Goal: Task Accomplishment & Management: Manage account settings

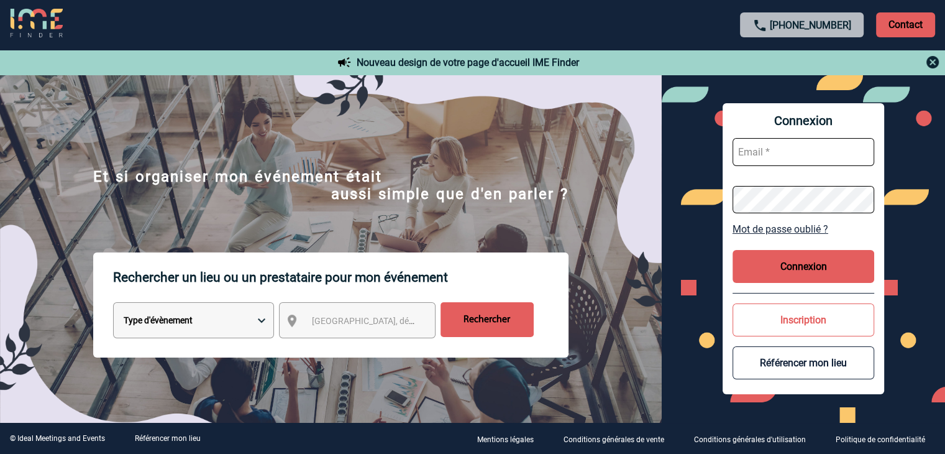
type input "rsaboureau@ime-groupe.com"
click at [786, 267] on button "Connexion" at bounding box center [804, 266] width 142 height 33
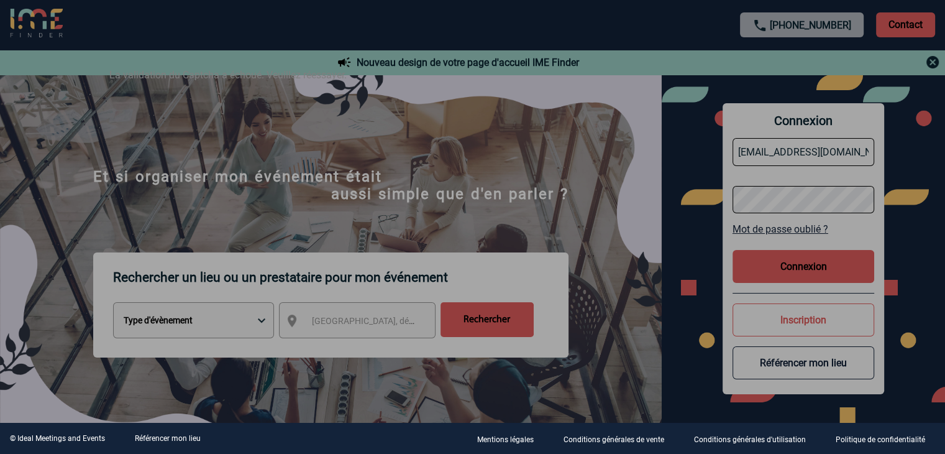
click at [790, 264] on div at bounding box center [472, 227] width 945 height 454
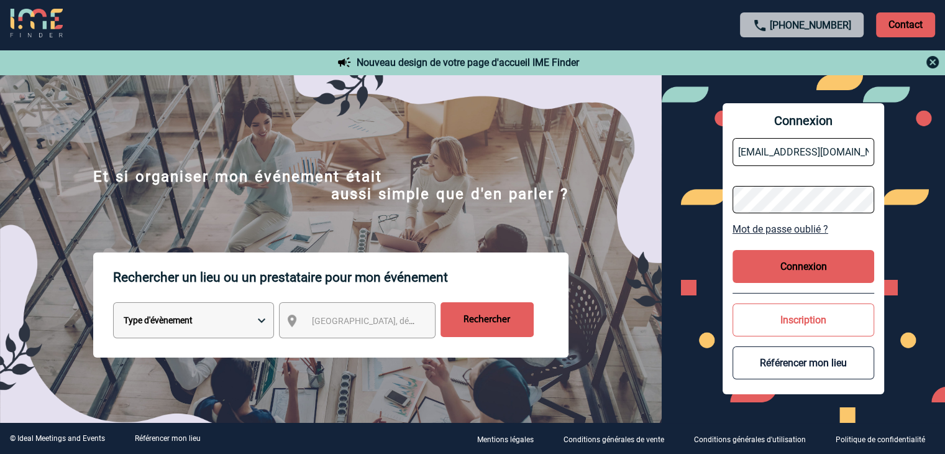
click at [790, 264] on button "Connexion" at bounding box center [804, 266] width 142 height 33
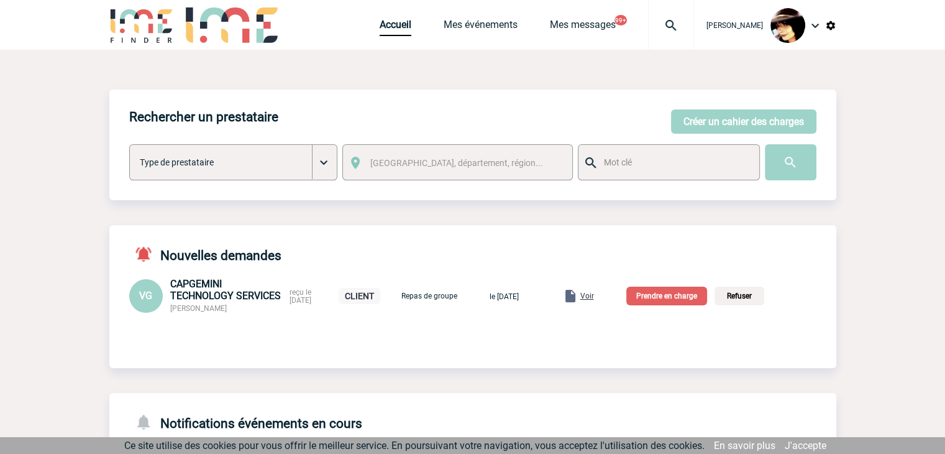
click at [594, 299] on span "Voir" at bounding box center [587, 295] width 14 height 9
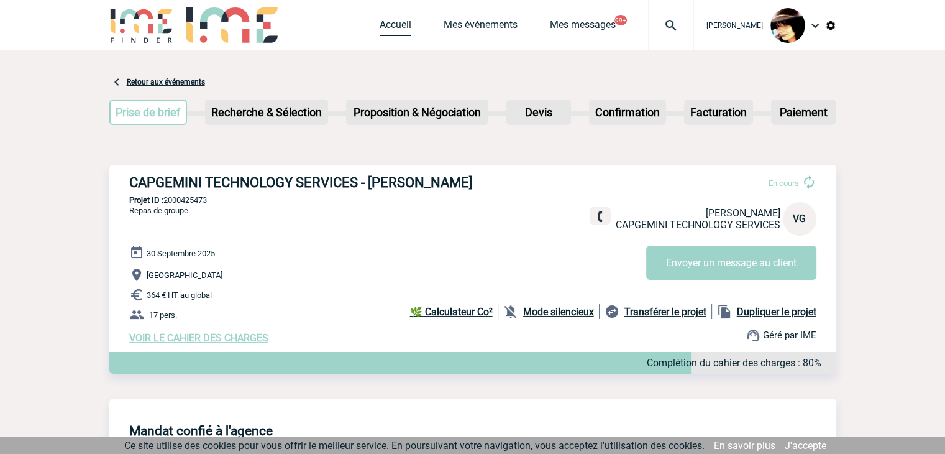
click at [385, 28] on link "Accueil" at bounding box center [396, 27] width 32 height 17
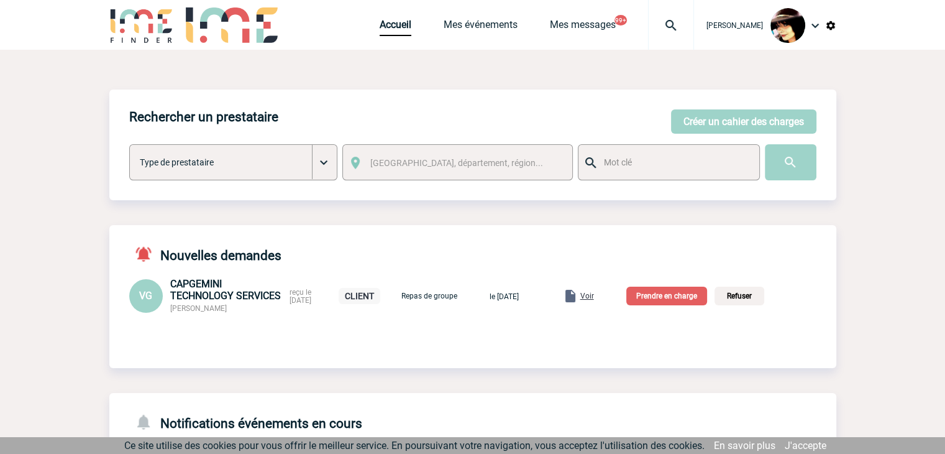
click at [666, 305] on p "Prendre en charge" at bounding box center [666, 295] width 81 height 19
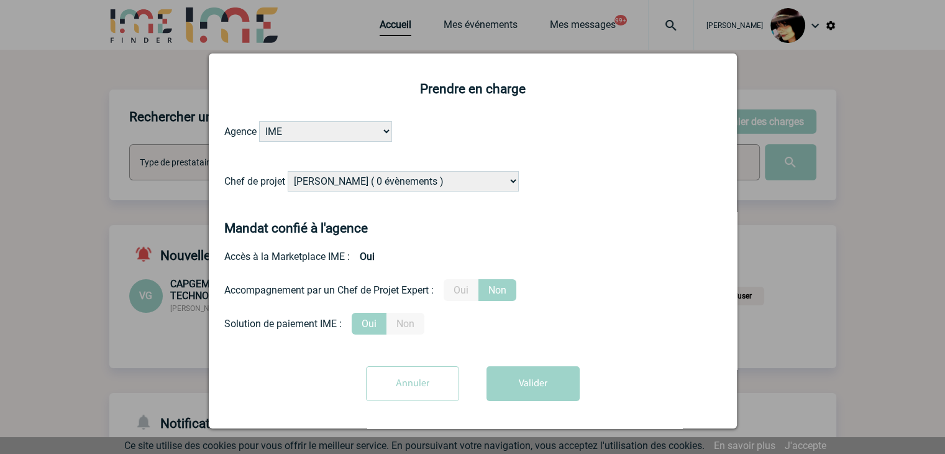
click at [385, 179] on select "[PERSON_NAME] ( 0 évènements ) [PERSON_NAME] ( 1196 évènements ) [PERSON_NAME] …" at bounding box center [403, 181] width 231 height 21
select select "121547"
click at [288, 172] on select "[PERSON_NAME] ( 0 évènements ) [PERSON_NAME] ( 1196 évènements ) [PERSON_NAME] …" at bounding box center [403, 181] width 231 height 21
click at [465, 298] on label "Oui" at bounding box center [461, 290] width 35 height 22
click at [0, 0] on input "Oui" at bounding box center [0, 0] width 0 height 0
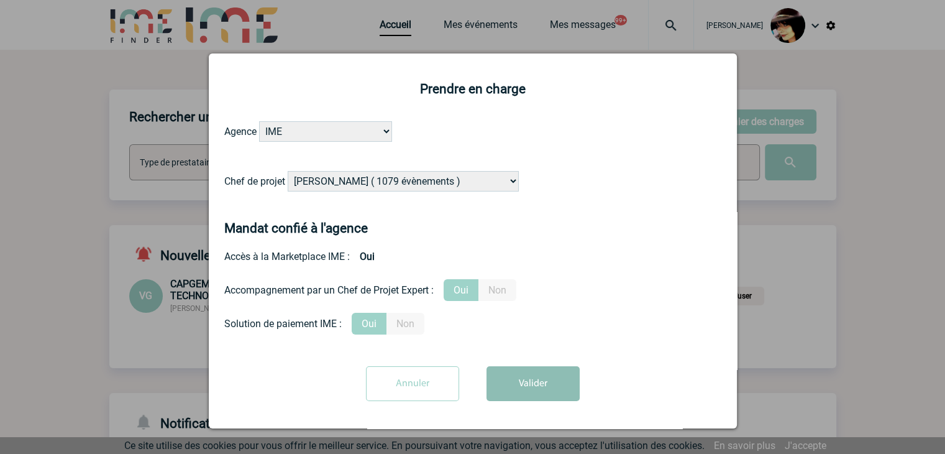
click at [532, 385] on button "Valider" at bounding box center [533, 383] width 93 height 35
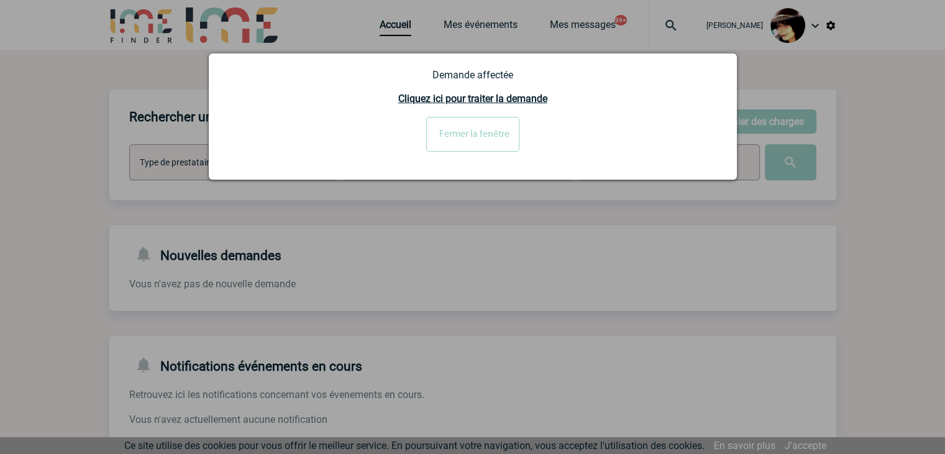
click at [545, 253] on div at bounding box center [472, 227] width 945 height 454
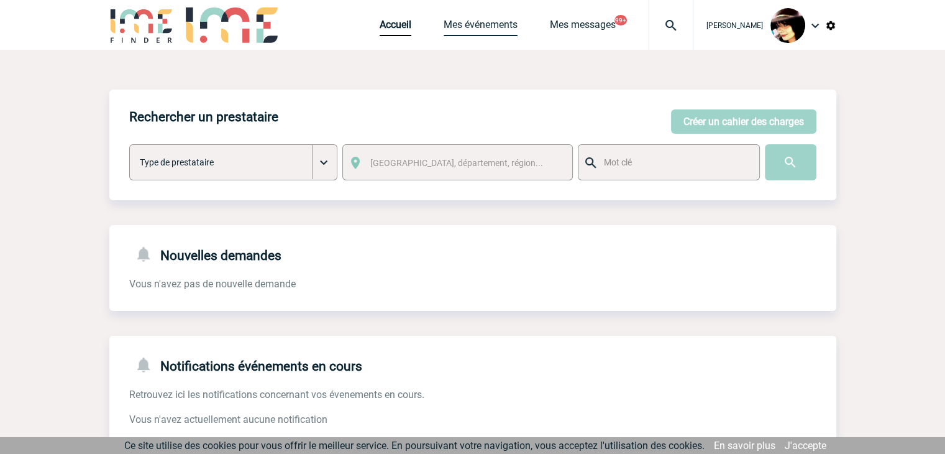
click at [459, 22] on link "Mes événements" at bounding box center [481, 27] width 74 height 17
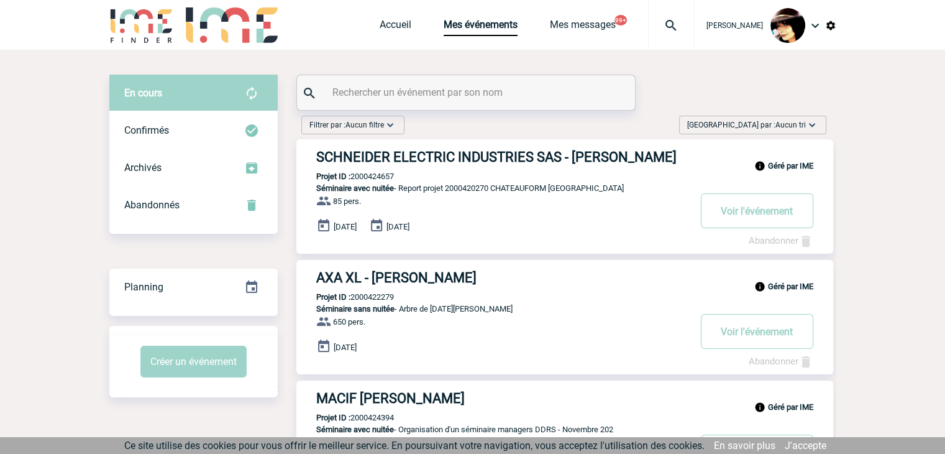
click at [370, 84] on input "text" at bounding box center [467, 92] width 277 height 18
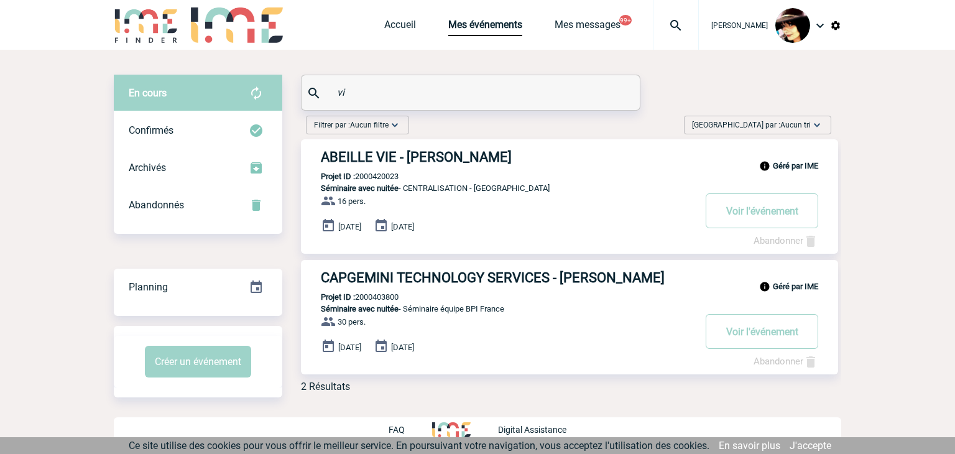
type input "v"
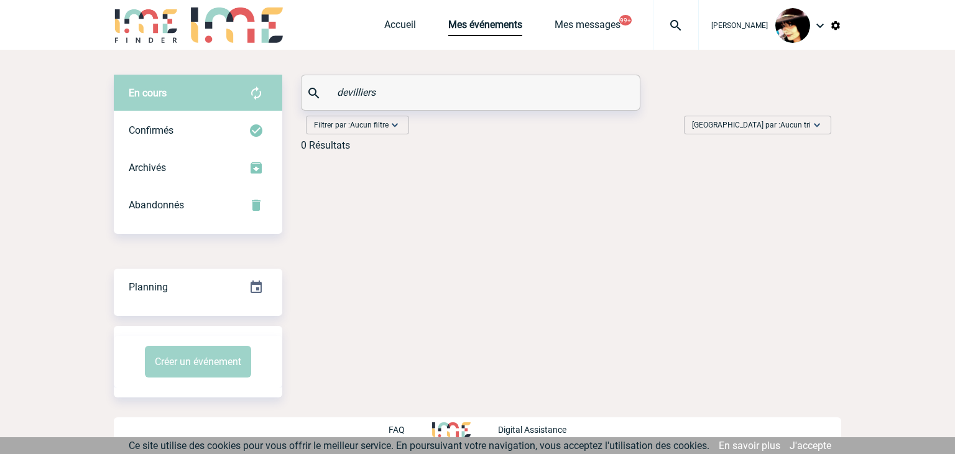
click at [444, 91] on input "devilliers" at bounding box center [472, 92] width 277 height 18
type input "devilliers"
click at [830, 23] on img at bounding box center [835, 25] width 11 height 11
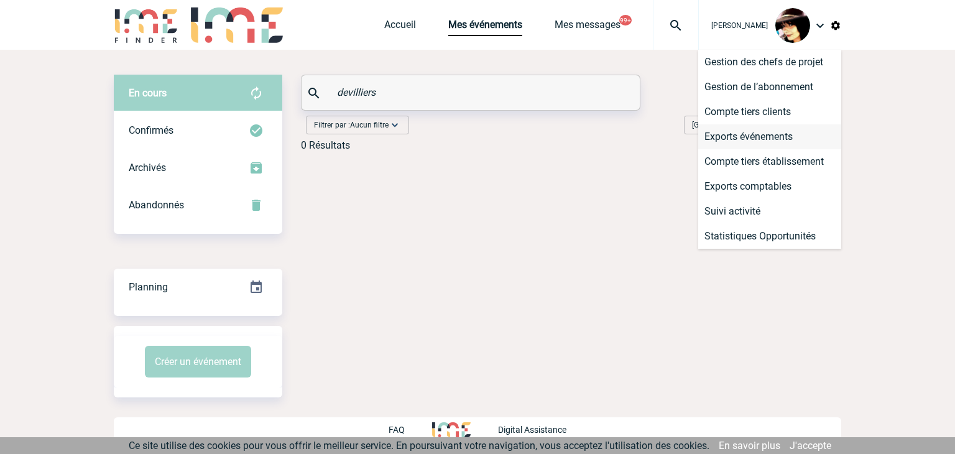
click at [736, 142] on li "Exports événements" at bounding box center [769, 136] width 143 height 25
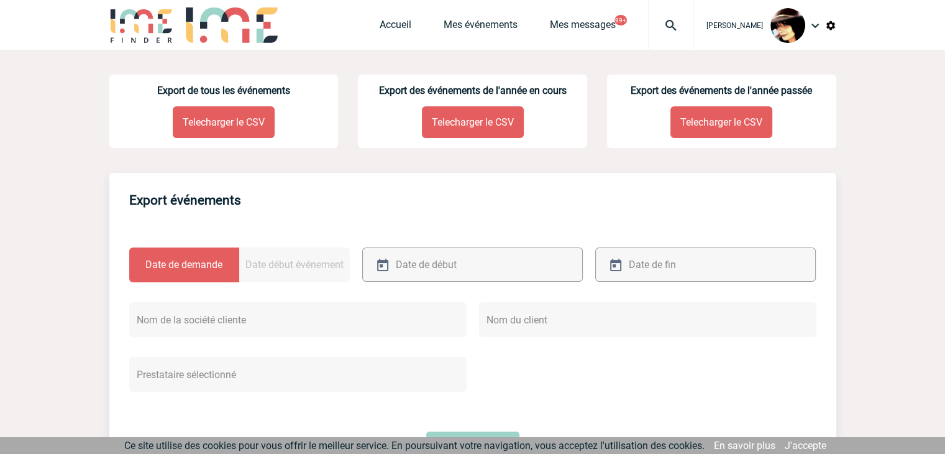
click at [218, 124] on p "Telecharger le CSV" at bounding box center [224, 122] width 102 height 32
click at [385, 20] on link "Accueil" at bounding box center [396, 27] width 32 height 17
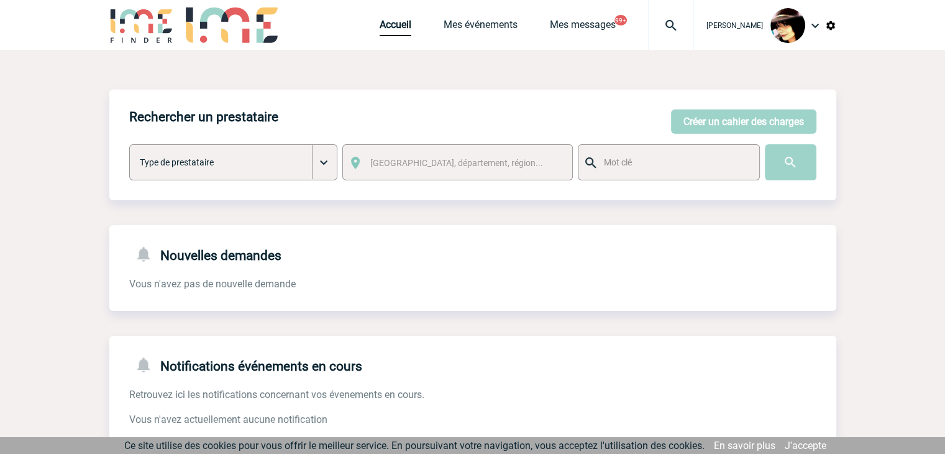
drag, startPoint x: 870, startPoint y: 89, endPoint x: 817, endPoint y: 86, distance: 53.5
click at [870, 89] on body "Rachel SABOUREAU Accueil Mes événements 99+" at bounding box center [472, 380] width 945 height 761
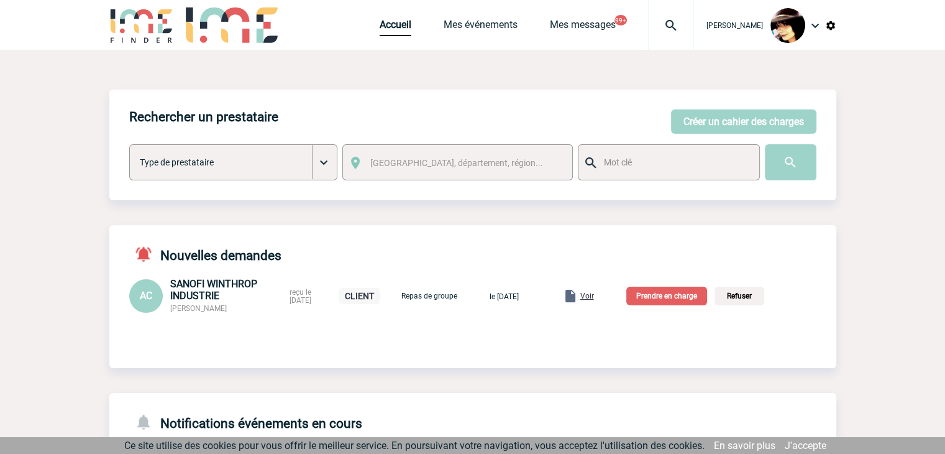
click at [594, 300] on span "Voir" at bounding box center [587, 295] width 14 height 9
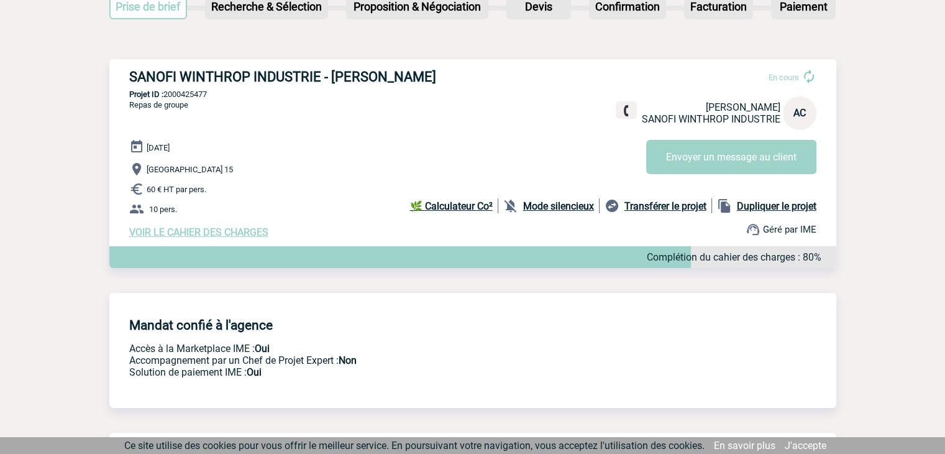
scroll to position [66, 0]
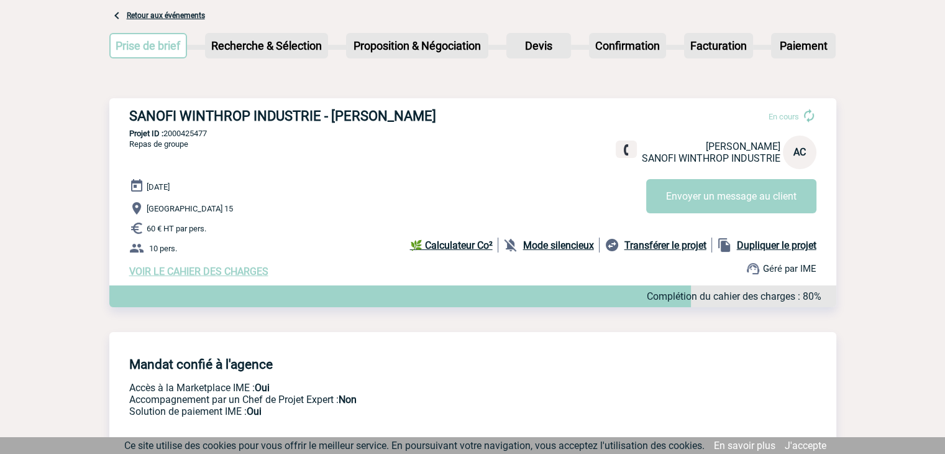
click at [249, 268] on span "VOIR LE CAHIER DES CHARGES" at bounding box center [198, 271] width 139 height 12
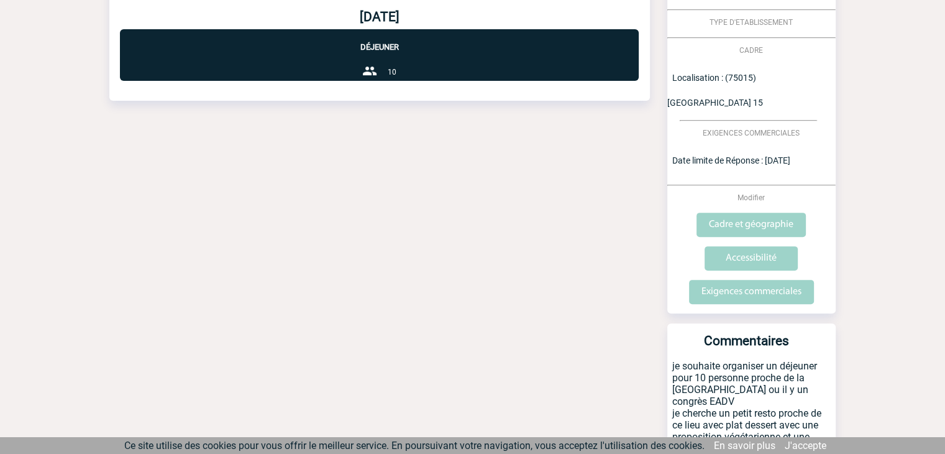
scroll to position [399, 0]
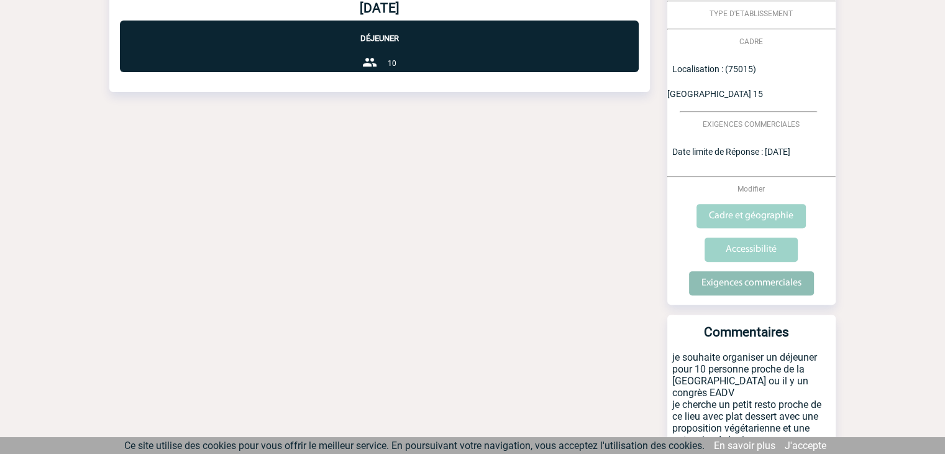
click at [736, 271] on input "Exigences commerciales" at bounding box center [751, 283] width 125 height 24
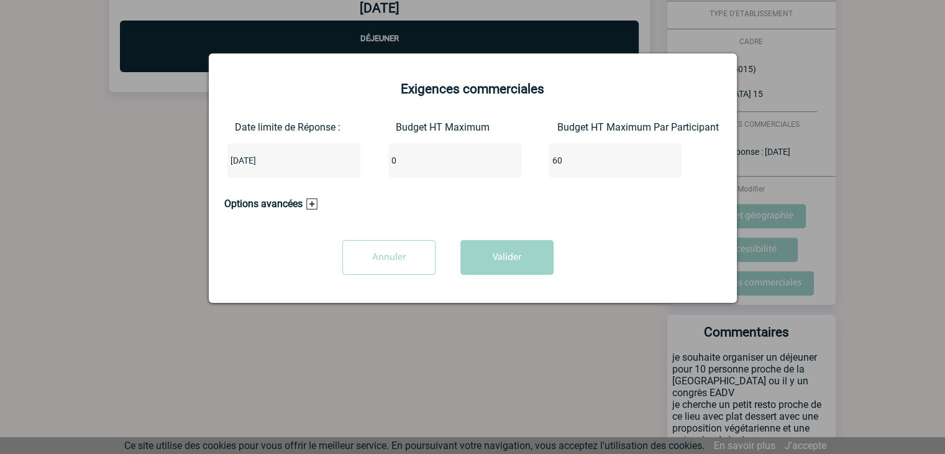
click at [453, 156] on input "0" at bounding box center [446, 160] width 117 height 16
type input "600"
click at [487, 259] on button "Valider" at bounding box center [506, 257] width 93 height 35
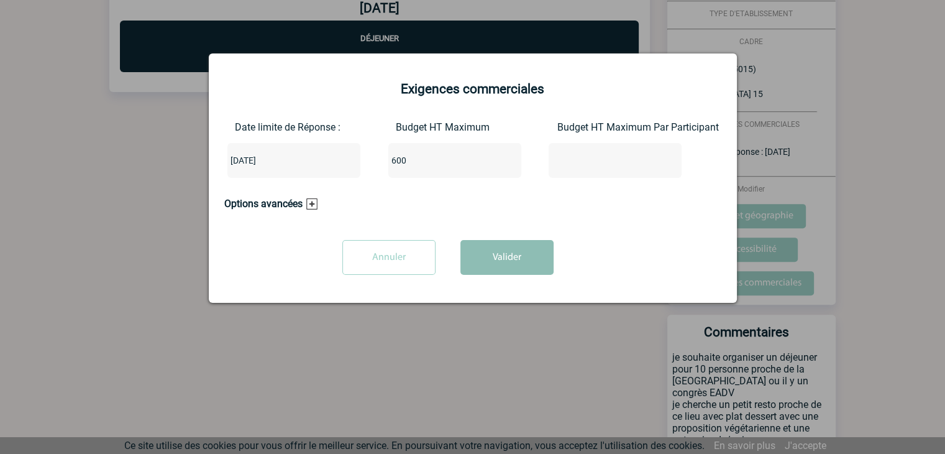
click at [503, 259] on button "Valider" at bounding box center [506, 257] width 93 height 35
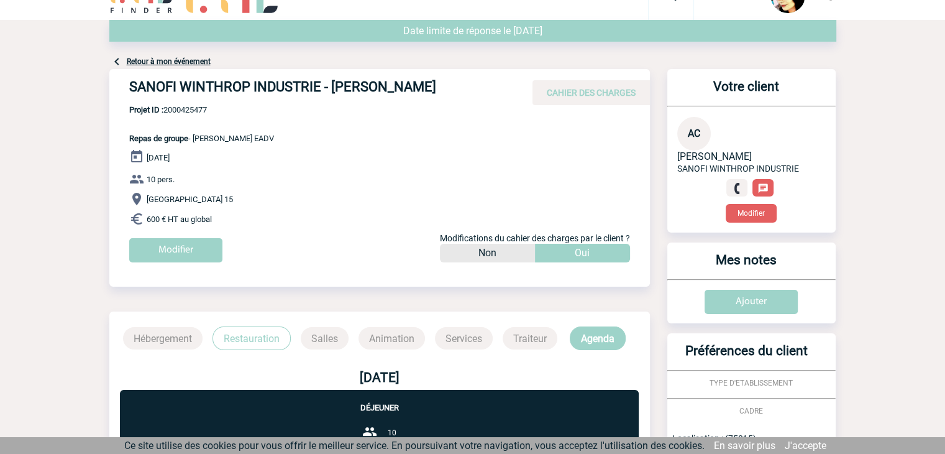
scroll to position [0, 0]
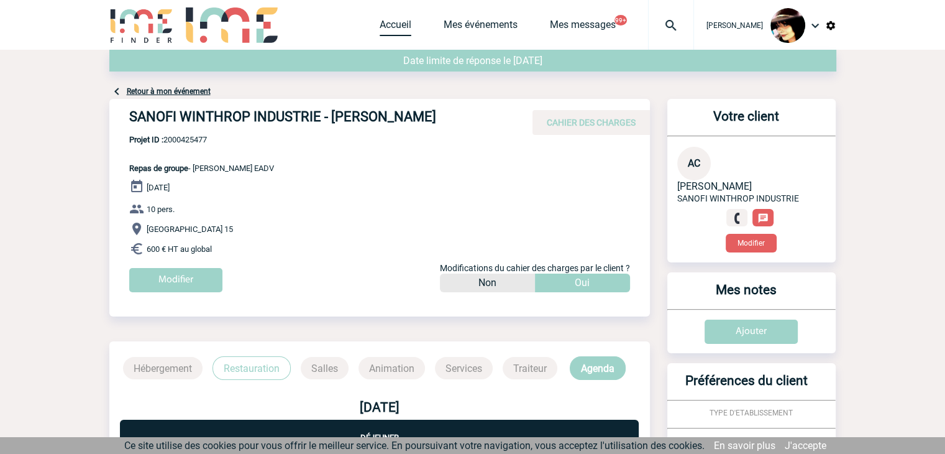
click at [380, 27] on link "Accueil" at bounding box center [396, 27] width 32 height 17
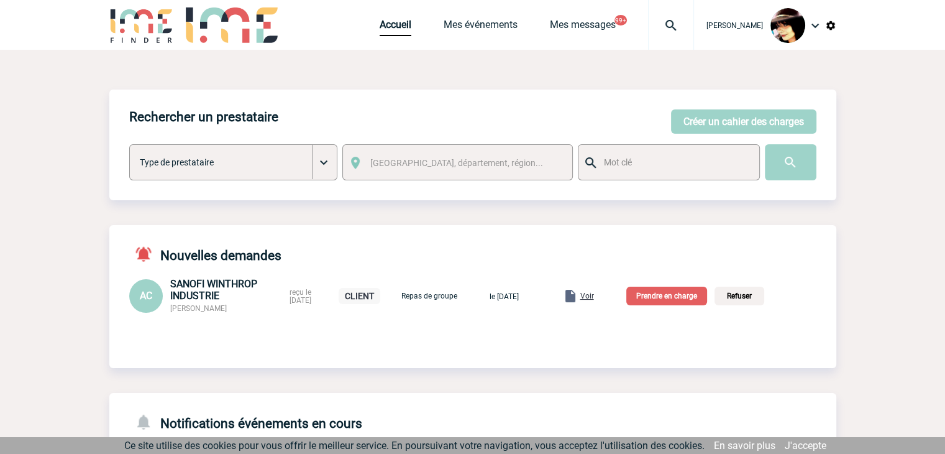
click at [659, 296] on p "Prendre en charge" at bounding box center [666, 295] width 81 height 19
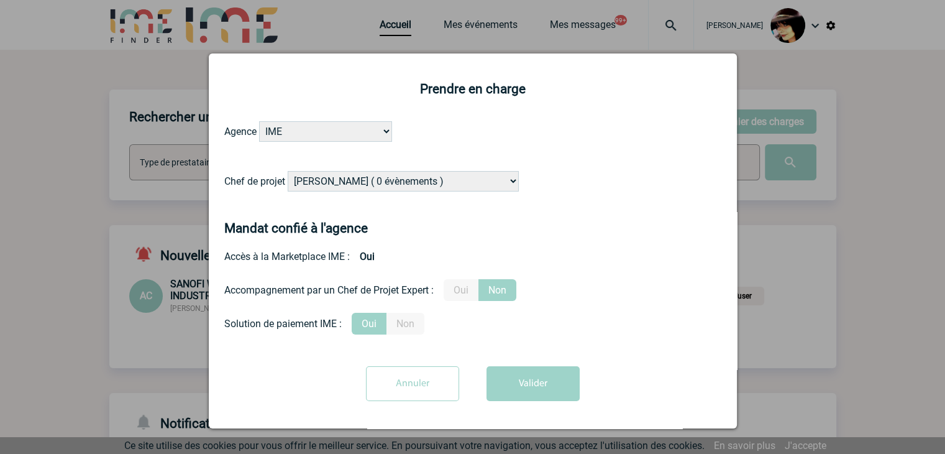
click at [403, 184] on select "[PERSON_NAME] ( 0 évènements ) [PERSON_NAME] ( 1196 évènements ) [PERSON_NAME] …" at bounding box center [403, 181] width 231 height 21
select select "132114"
click at [401, 185] on select "[PERSON_NAME] ( 0 évènements ) [PERSON_NAME] ( 1196 évènements ) [PERSON_NAME] …" at bounding box center [403, 181] width 231 height 21
click at [455, 296] on label "Oui" at bounding box center [461, 290] width 35 height 22
click at [0, 0] on input "Oui" at bounding box center [0, 0] width 0 height 0
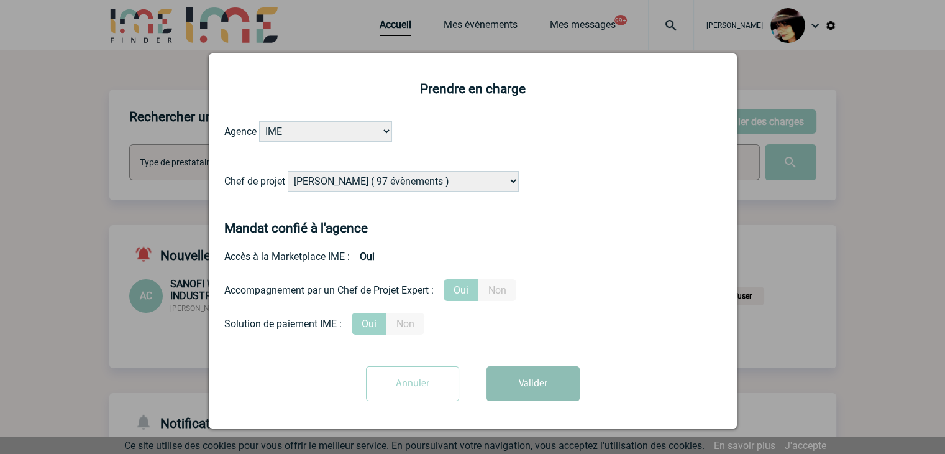
click at [524, 386] on button "Valider" at bounding box center [533, 383] width 93 height 35
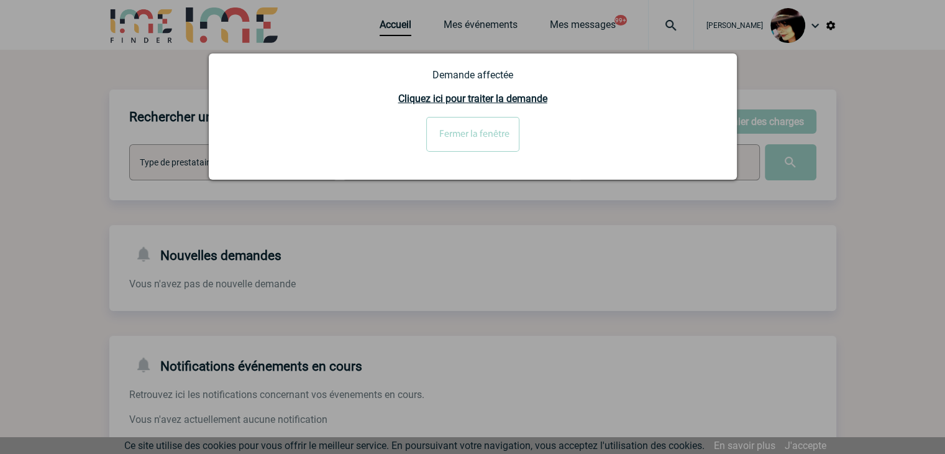
click at [470, 148] on input "Fermer la fenêtre" at bounding box center [472, 134] width 93 height 35
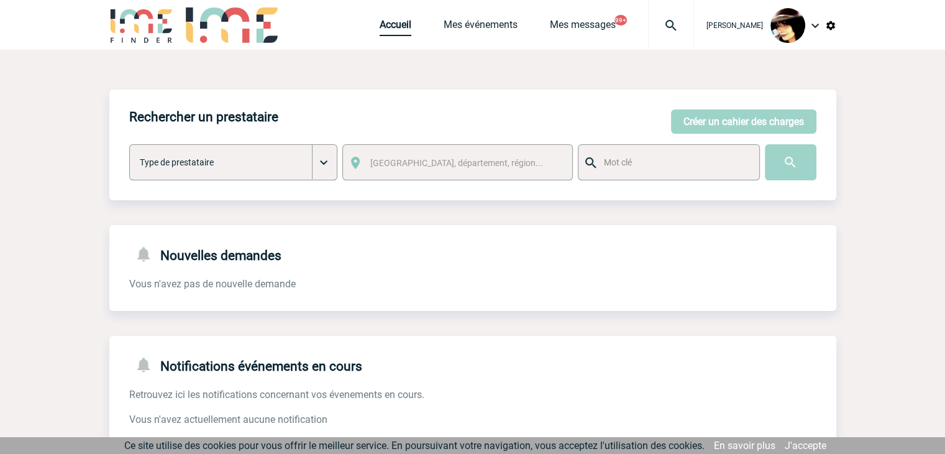
click at [383, 30] on link "Accueil" at bounding box center [396, 27] width 32 height 17
click at [388, 27] on link "Accueil" at bounding box center [396, 27] width 32 height 17
click at [388, 30] on link "Accueil" at bounding box center [396, 27] width 32 height 17
click at [380, 21] on link "Accueil" at bounding box center [396, 27] width 32 height 17
click at [380, 26] on link "Accueil" at bounding box center [396, 27] width 32 height 17
